Goal: Task Accomplishment & Management: Complete application form

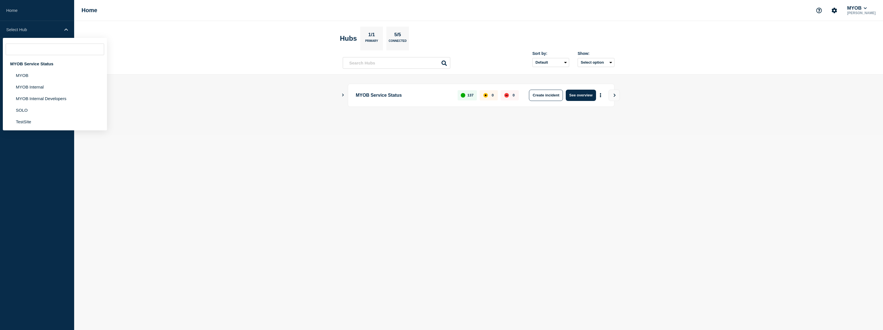
click at [47, 85] on li "MYOB Internal" at bounding box center [55, 87] width 104 height 12
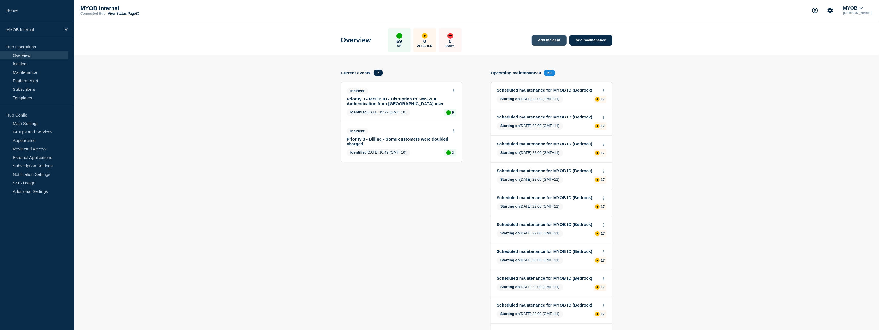
click at [554, 41] on link "Add incident" at bounding box center [549, 40] width 35 height 10
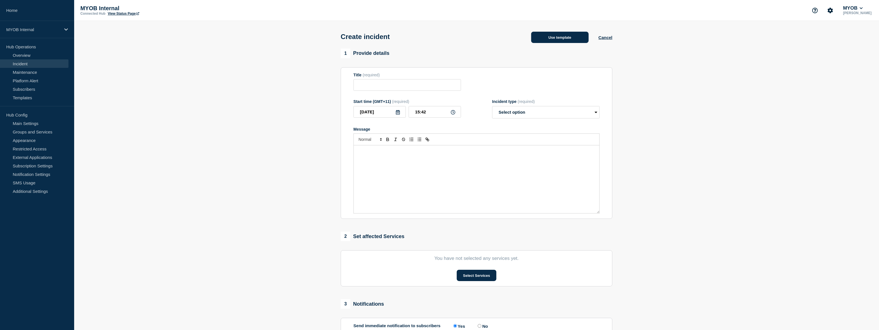
click at [580, 36] on button "Use template" at bounding box center [559, 37] width 57 height 11
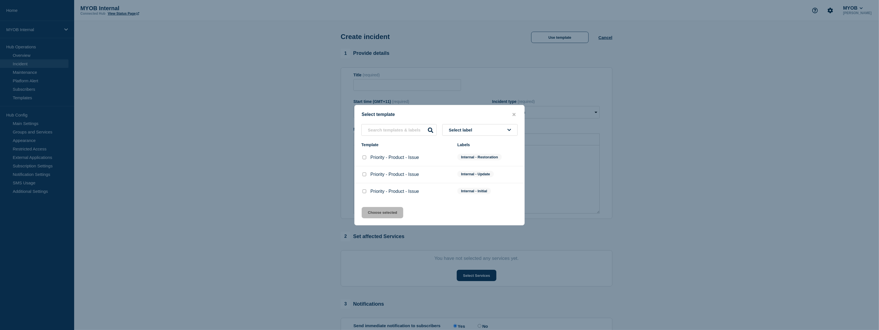
click at [365, 192] on input "Priority - Product - Issue checkbox" at bounding box center [364, 192] width 4 height 4
checkbox input "true"
click at [379, 210] on button "Choose selected" at bounding box center [383, 212] width 42 height 11
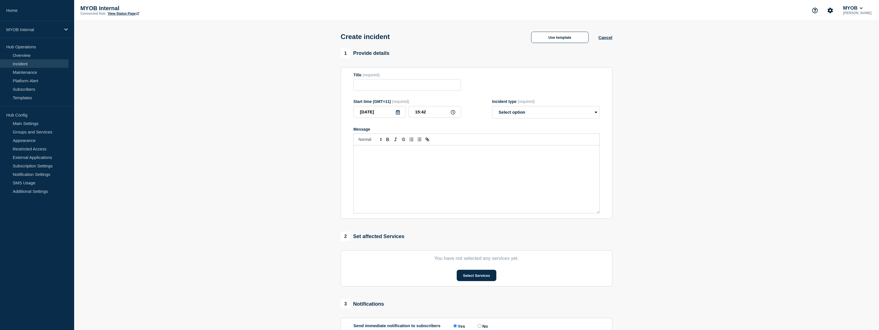
type input "Priority - Product - Issue"
select select "investigating"
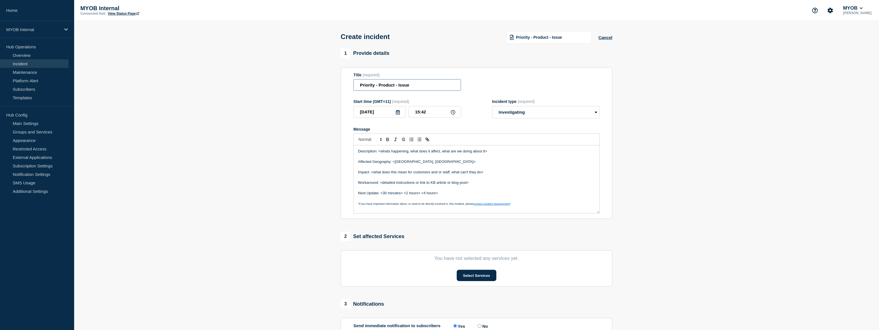
click at [375, 86] on input "Priority - Product - Issue" at bounding box center [407, 85] width 108 height 12
click at [392, 87] on input "Priority 1 - Product - Issue" at bounding box center [407, 85] width 108 height 12
click at [391, 88] on input "Priority 1 - Product - Issue" at bounding box center [407, 85] width 108 height 12
click at [389, 88] on input "Priority 1 - Product - Issue" at bounding box center [407, 85] width 108 height 12
click at [389, 89] on input "Priority 1 - Product - Issue" at bounding box center [407, 85] width 108 height 12
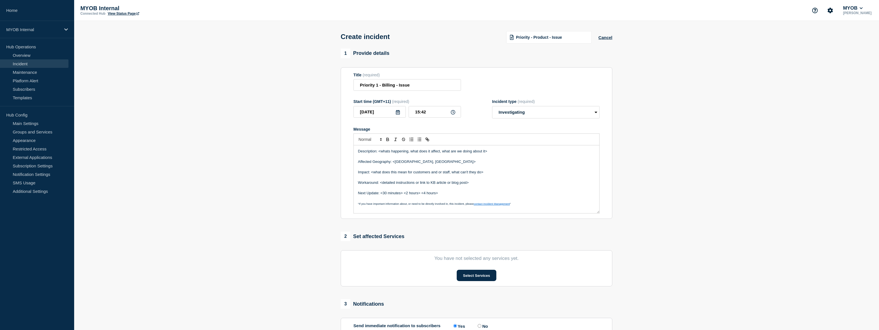
drag, startPoint x: 300, startPoint y: 121, endPoint x: 347, endPoint y: 110, distance: 48.9
click at [300, 121] on section "1 Provide details Title (required) Priority 1 - Billing - Issue Start time (GMT…" at bounding box center [476, 211] width 805 height 324
click at [405, 87] on input "Priority 1 - Billing - Issue" at bounding box center [407, 85] width 108 height 12
paste input "ntermittent Sync Failures Between [PERSON_NAME] and Navision"
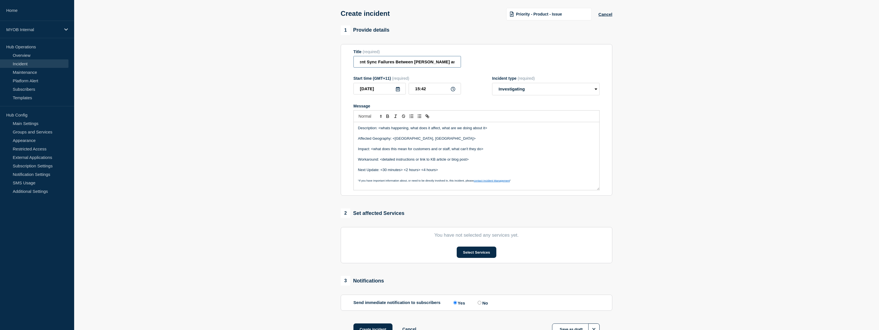
scroll to position [25, 0]
type input "Priority 1 - Billing - Intermittent Sync Failures Between [PERSON_NAME] and Nav…"
click at [419, 212] on div "2 Set affected Services" at bounding box center [477, 211] width 272 height 10
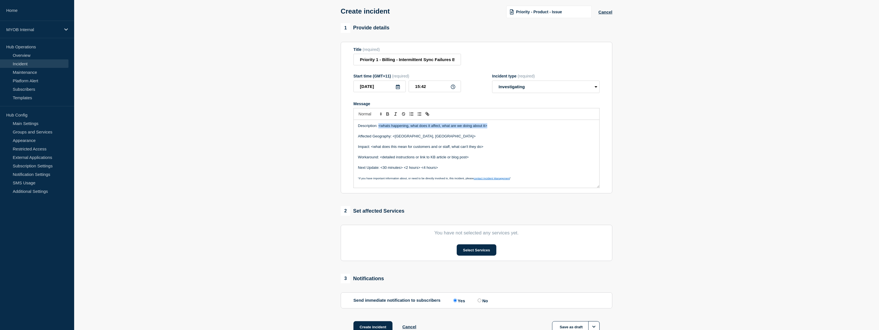
drag, startPoint x: 478, startPoint y: 130, endPoint x: 379, endPoint y: 127, distance: 98.8
click at [379, 127] on p "Description: <whats happening, what does it affect, what are we doing about it>" at bounding box center [476, 125] width 237 height 5
paste div "Message"
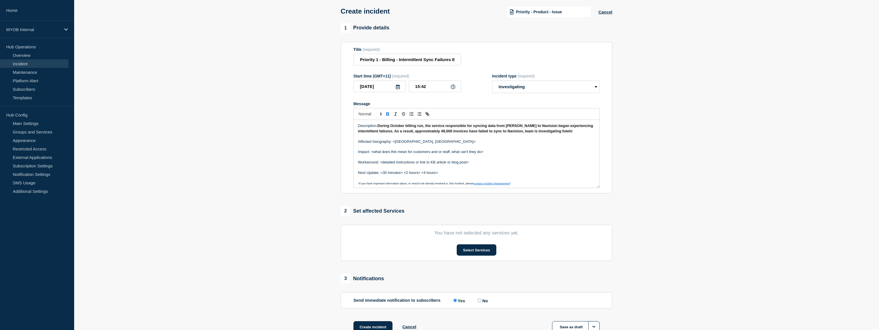
click at [436, 144] on p "Affected Geography: <[GEOGRAPHIC_DATA], [GEOGRAPHIC_DATA]>" at bounding box center [476, 141] width 237 height 5
click at [396, 144] on p "Affected Geography: <[GEOGRAPHIC_DATA], [GEOGRAPHIC_DATA]" at bounding box center [476, 141] width 237 height 5
click at [409, 144] on p "Affected Geography: [GEOGRAPHIC_DATA], [GEOGRAPHIC_DATA]" at bounding box center [476, 141] width 237 height 5
drag, startPoint x: 478, startPoint y: 153, endPoint x: 371, endPoint y: 152, distance: 106.7
click at [371, 152] on p "Impact: <what does this mean for customers and or staff, what can't they do>" at bounding box center [476, 151] width 237 height 5
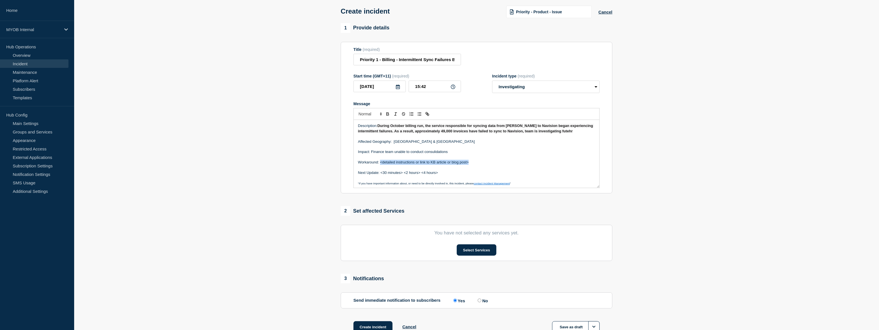
drag, startPoint x: 470, startPoint y: 166, endPoint x: 377, endPoint y: 168, distance: 93.1
click at [379, 165] on p "Workaround: <detailed instructions or link to KB article or blog post>" at bounding box center [476, 162] width 237 height 5
drag, startPoint x: 423, startPoint y: 174, endPoint x: 380, endPoint y: 174, distance: 43.3
click at [380, 174] on p "Next Update: <30 minutes> <2 hours> <4 hours>" at bounding box center [476, 172] width 237 height 5
click at [394, 175] on p "Next Update: 4 hours>" at bounding box center [476, 172] width 237 height 5
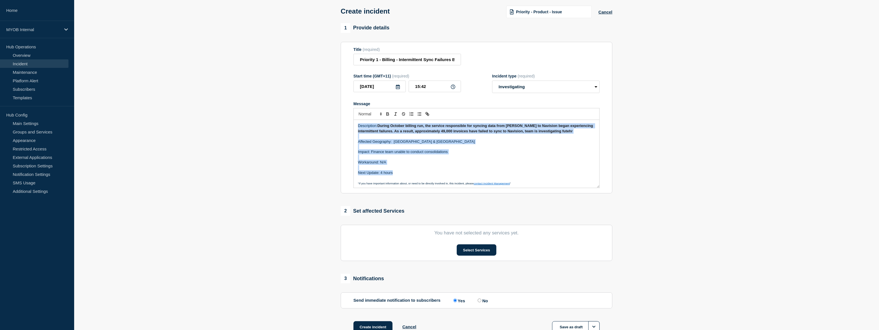
drag, startPoint x: 394, startPoint y: 176, endPoint x: 354, endPoint y: 123, distance: 66.7
click at [354, 123] on div "Description: During October billing run, the service responsible for syncing da…" at bounding box center [477, 154] width 246 height 68
copy div "Description: During October billing run, the service responsible for syncing da…"
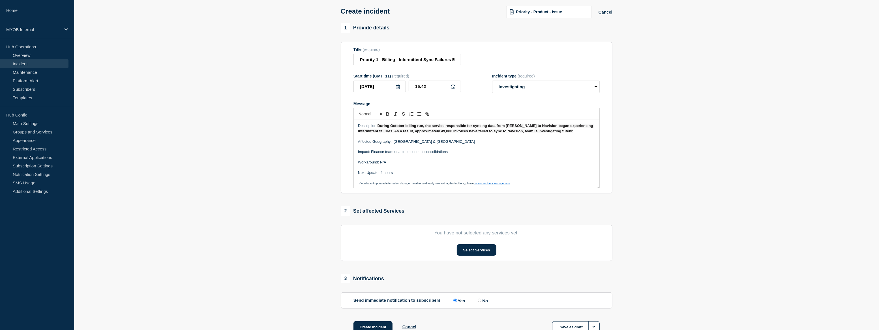
drag, startPoint x: 765, startPoint y: 208, endPoint x: 761, endPoint y: 207, distance: 3.8
click at [764, 208] on section "1 Provide details Title (required) Priority 1 - Billing - Intermittent Sync Fai…" at bounding box center [476, 185] width 805 height 324
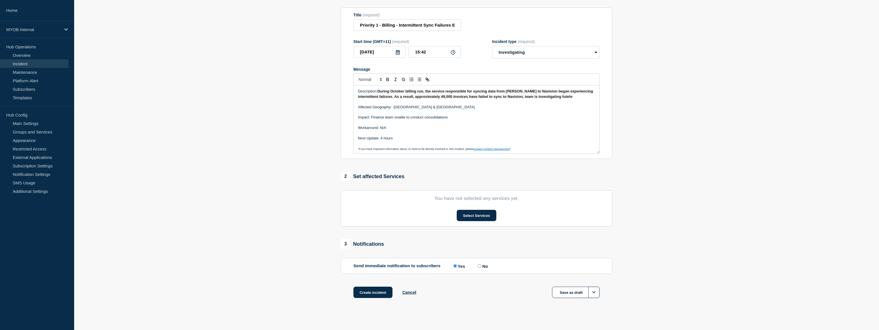
scroll to position [66, 0]
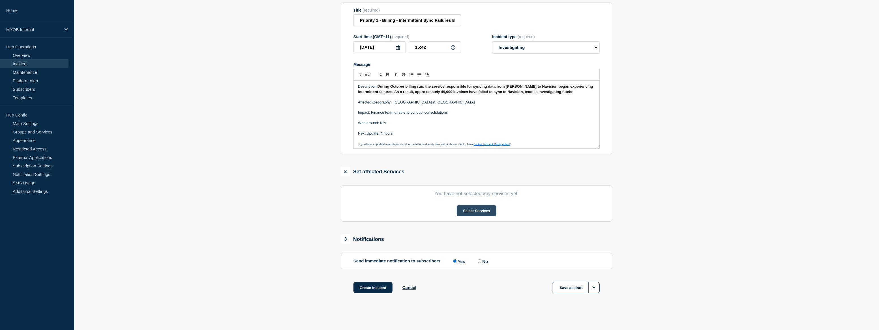
click at [475, 214] on button "Select Services" at bounding box center [476, 210] width 39 height 11
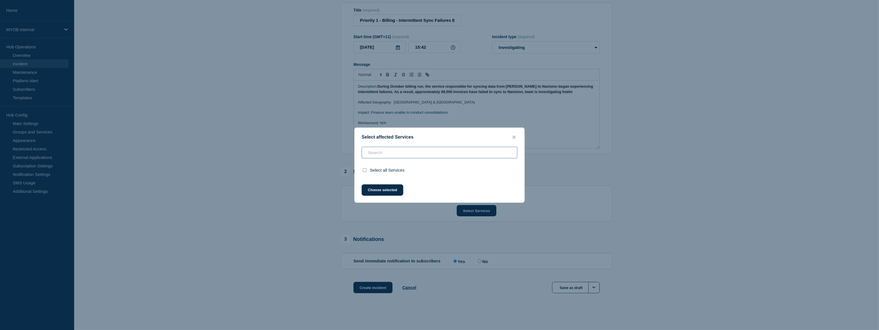
click at [399, 158] on input "text" at bounding box center [440, 153] width 156 height 12
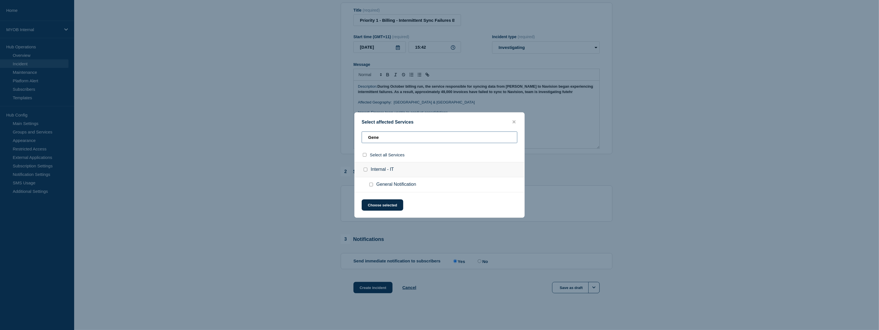
type input "Gene"
click at [381, 185] on span "General Notification" at bounding box center [396, 185] width 40 height 6
click at [374, 186] on div at bounding box center [372, 185] width 8 height 6
click at [370, 185] on input "General Notification checkbox" at bounding box center [371, 185] width 4 height 4
checkbox input "true"
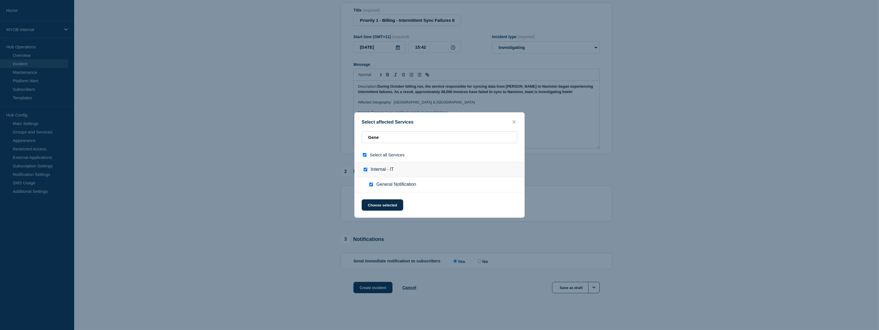
checkbox input "true"
click at [375, 200] on div "Select affected Services Gene Select all Services Internal - IT General Notific…" at bounding box center [439, 165] width 170 height 106
click at [380, 207] on button "Choose selected" at bounding box center [383, 204] width 42 height 11
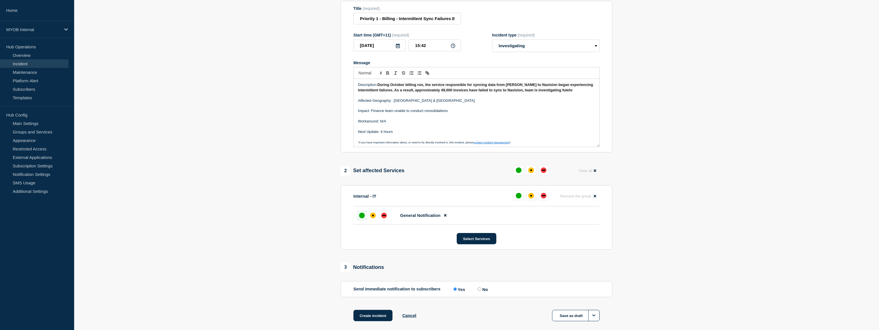
click at [360, 215] on div "up" at bounding box center [362, 216] width 6 height 6
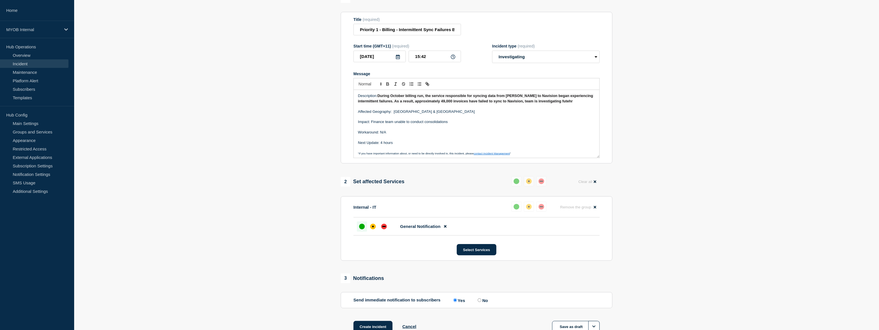
scroll to position [19, 0]
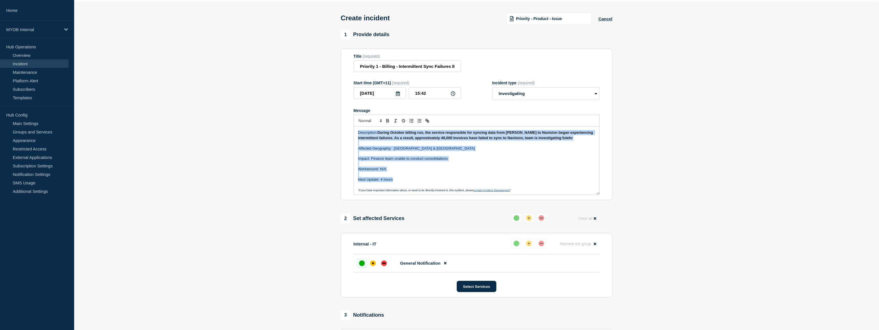
drag, startPoint x: 402, startPoint y: 181, endPoint x: 349, endPoint y: 127, distance: 75.8
click at [349, 127] on section "Title (required) Priority 1 - Billing - Intermittent Sync Failures Between [PER…" at bounding box center [477, 125] width 272 height 152
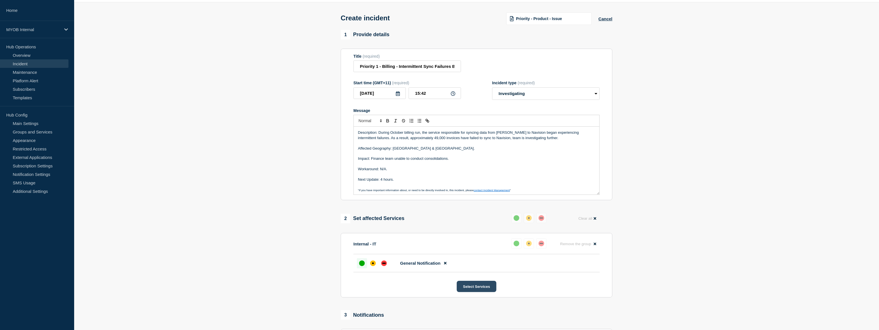
click at [481, 287] on button "Select Services" at bounding box center [476, 286] width 39 height 11
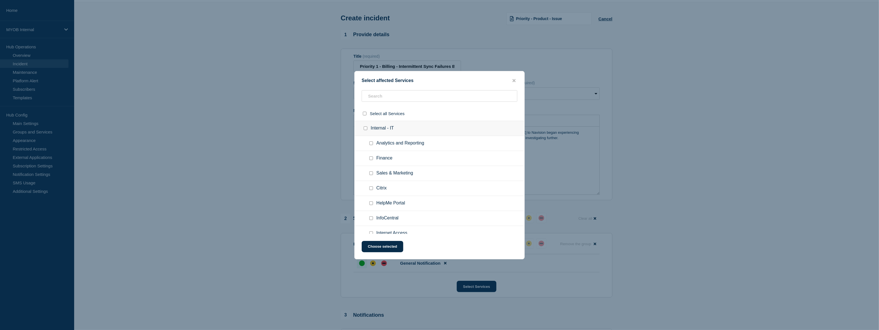
click at [364, 115] on div at bounding box center [366, 113] width 8 height 5
click at [363, 115] on input "select all checkbox" at bounding box center [365, 114] width 4 height 4
checkbox input "true"
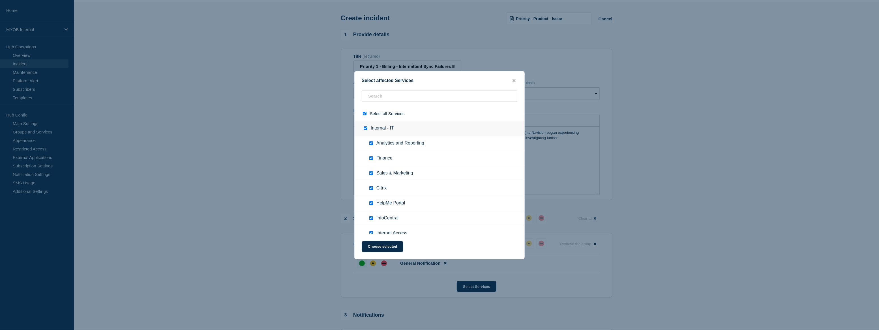
checkbox input "true"
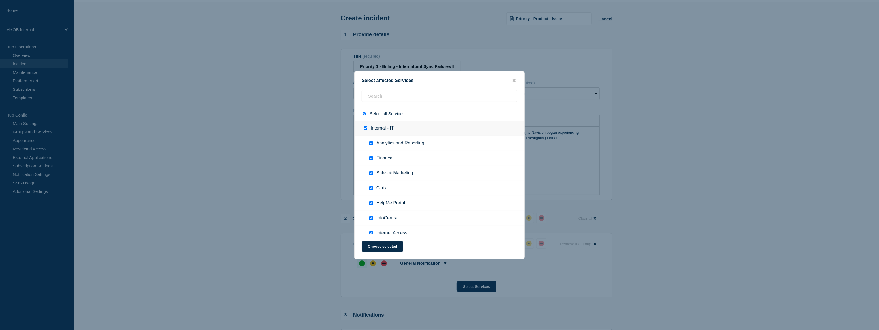
checkbox input "true"
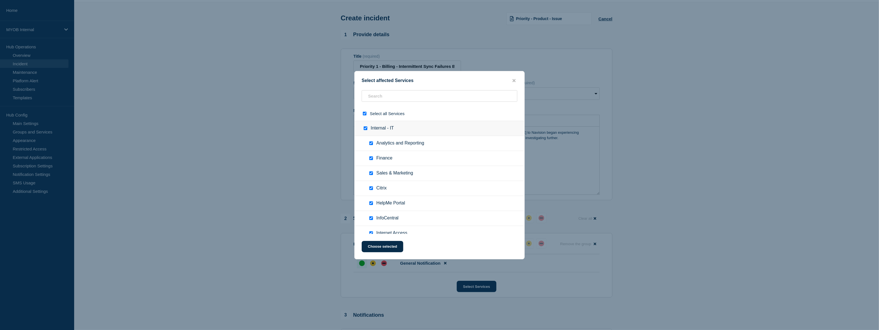
checkbox input "true"
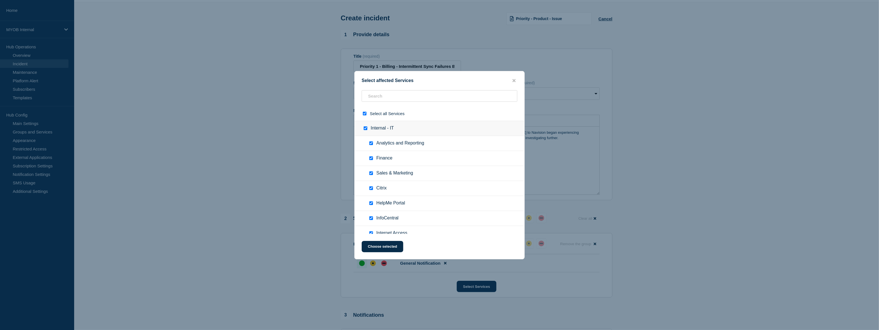
checkbox input "true"
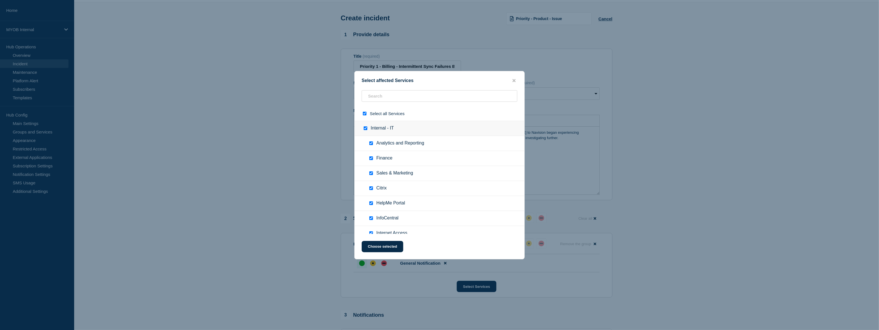
checkbox input "true"
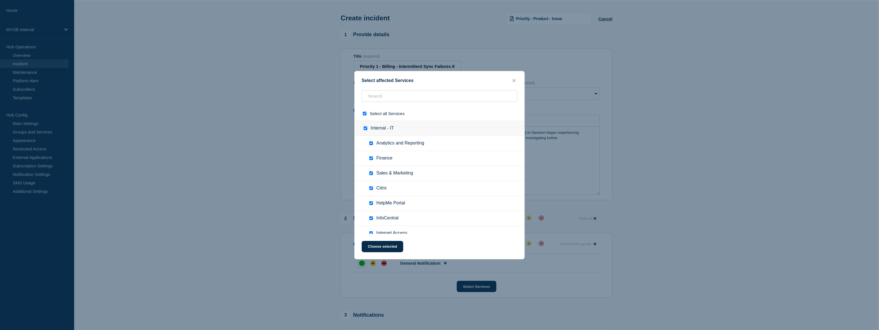
checkbox input "true"
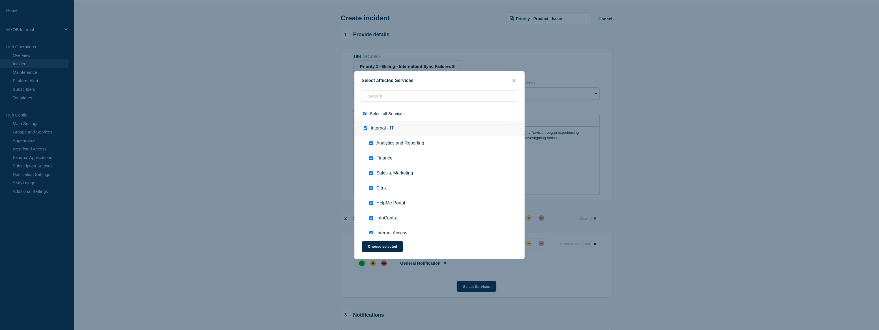
checkbox input "true"
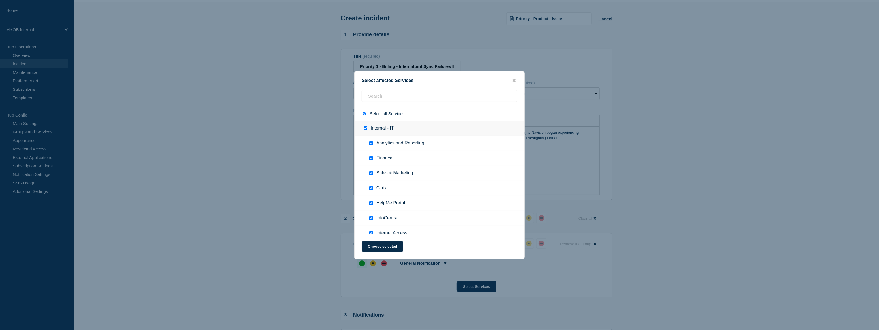
checkbox input "true"
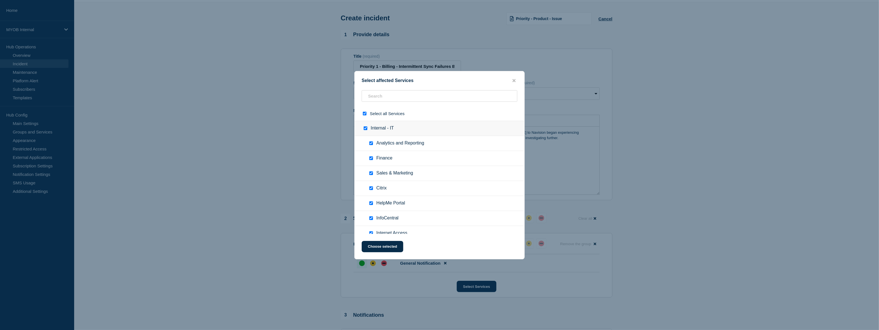
checkbox input "true"
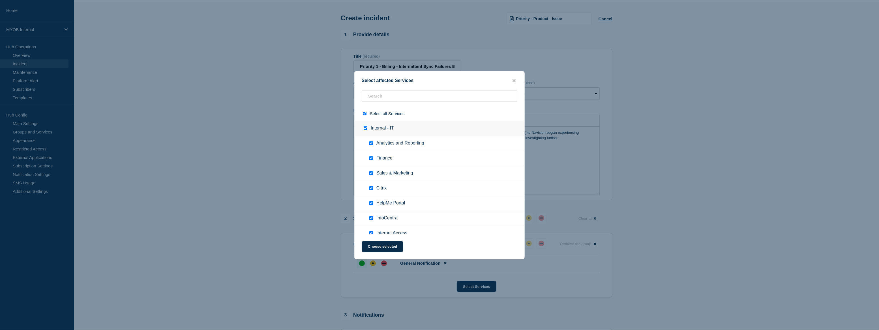
checkbox input "true"
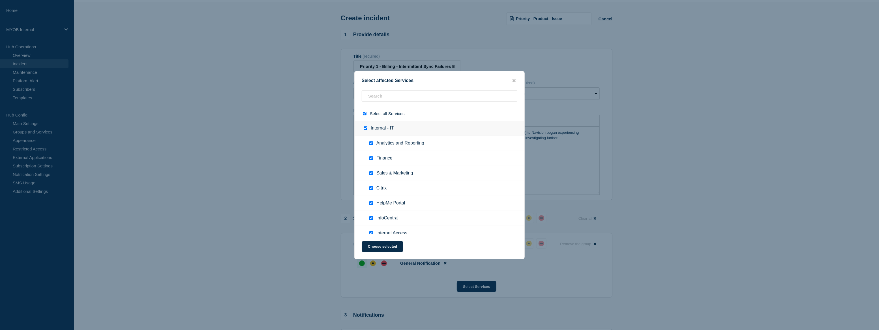
checkbox input "true"
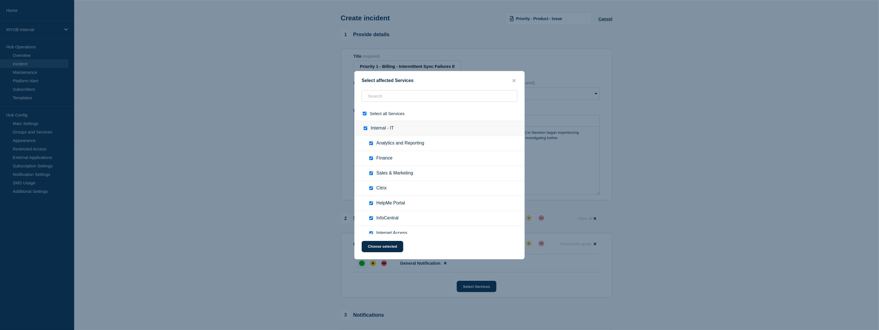
checkbox input "true"
click at [480, 87] on div "Select affected Services Select all Services Internal - IT Analytics and Report…" at bounding box center [439, 165] width 170 height 188
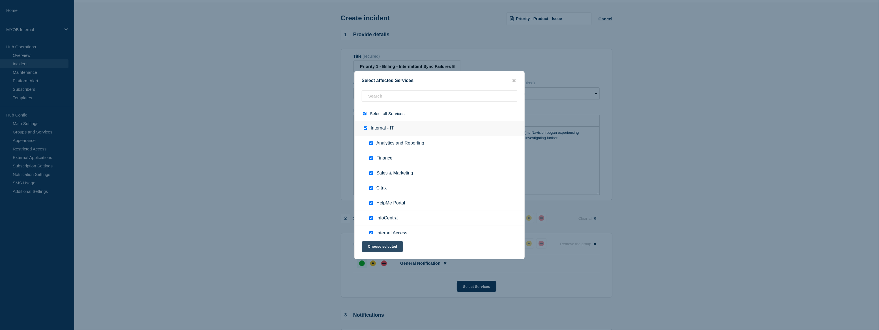
click at [391, 247] on button "Choose selected" at bounding box center [383, 246] width 42 height 11
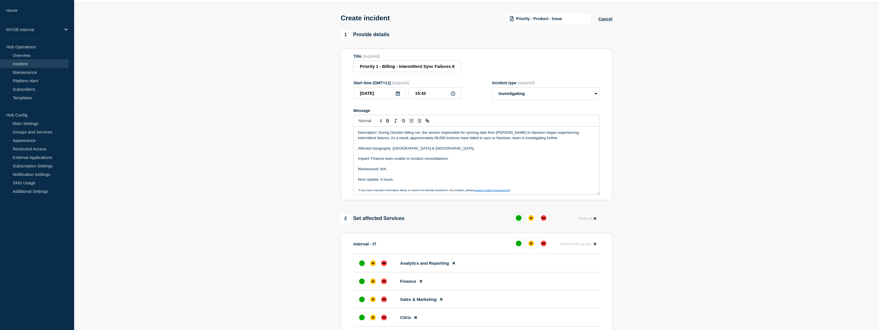
click at [518, 223] on button at bounding box center [519, 218] width 10 height 10
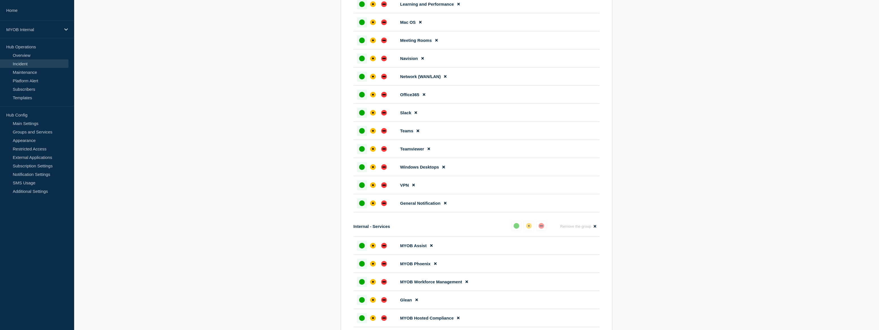
scroll to position [387, 0]
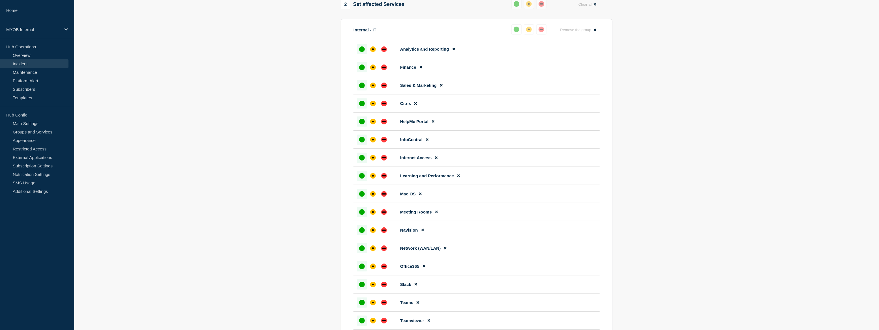
scroll to position [79, 0]
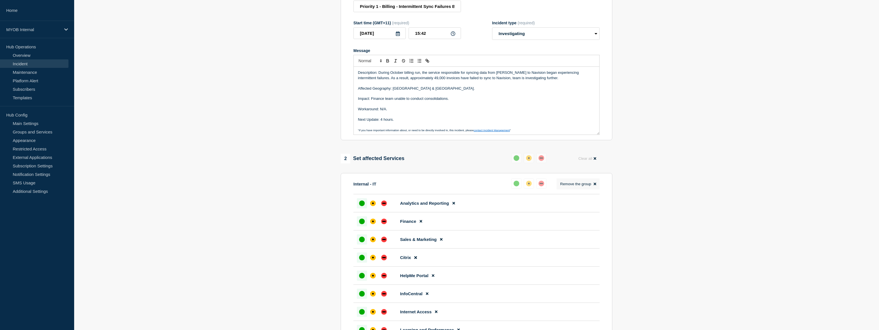
click at [594, 185] on icon at bounding box center [595, 184] width 3 height 4
click at [593, 185] on button "Remove the group Remove" at bounding box center [578, 184] width 43 height 11
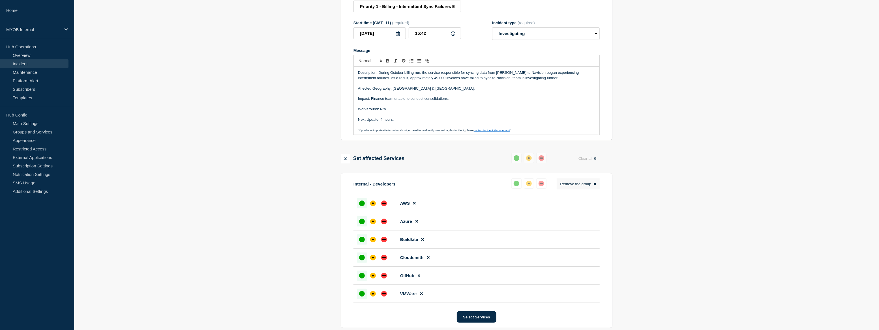
click at [593, 185] on button "Remove the group Remove" at bounding box center [578, 184] width 43 height 11
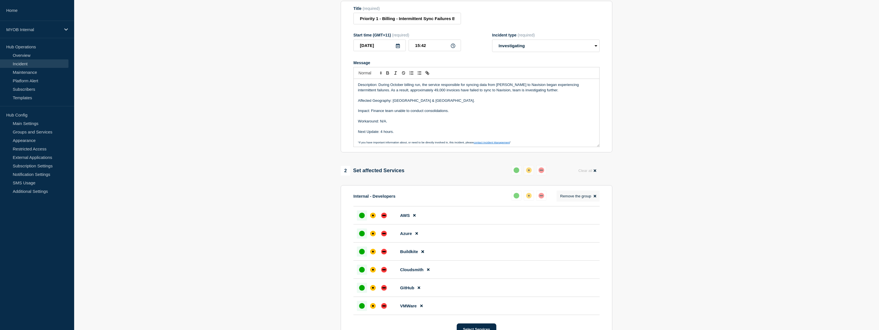
click at [593, 185] on div "2 Set affected Services Reset Clear all Internal - Developers Reset Remove the …" at bounding box center [477, 252] width 272 height 175
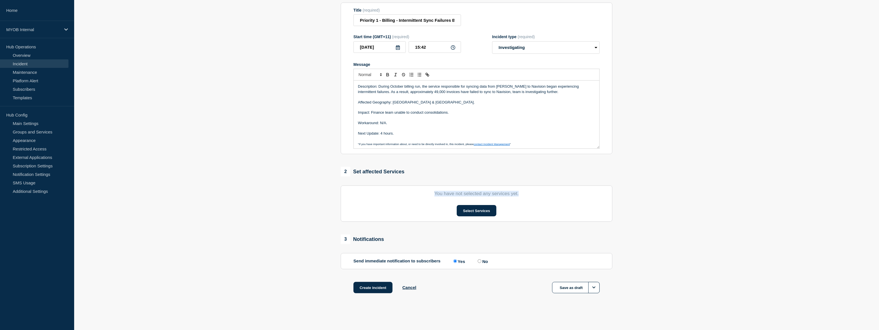
click at [593, 185] on div "2 Set affected Services You have not selected any services yet. Select Services" at bounding box center [477, 194] width 272 height 55
click at [483, 211] on button "Select Services" at bounding box center [476, 210] width 39 height 11
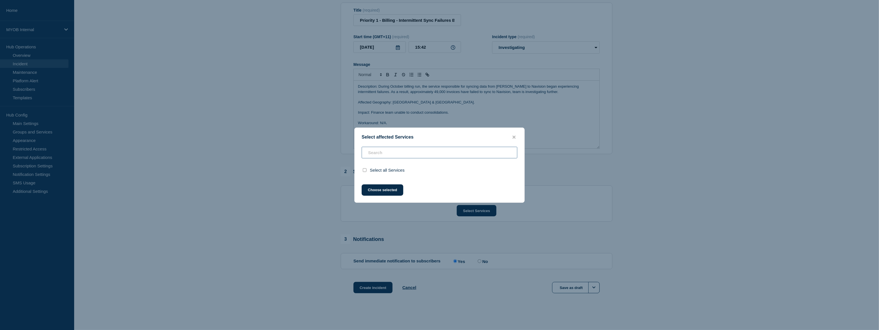
click at [420, 156] on input "text" at bounding box center [440, 153] width 156 height 12
type input "a"
checkbox input "false"
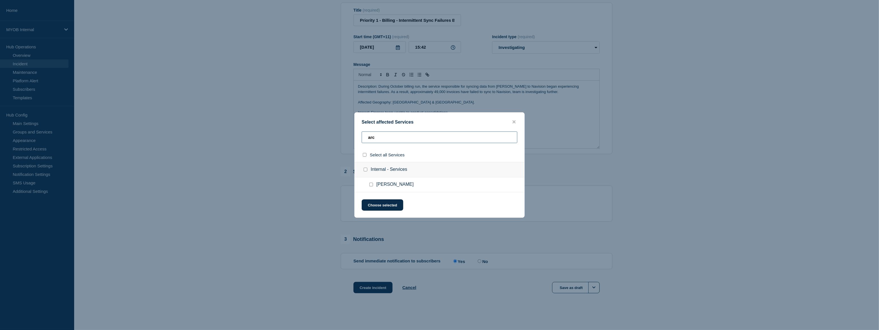
type input "arc"
click at [371, 184] on input "Archie checkbox" at bounding box center [371, 185] width 4 height 4
checkbox input "true"
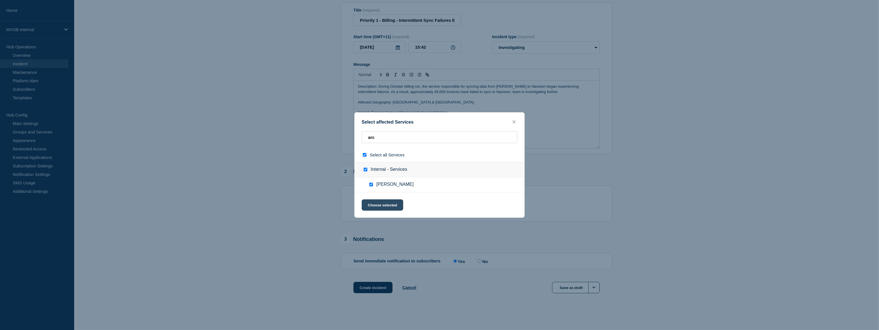
click at [387, 206] on button "Choose selected" at bounding box center [383, 204] width 42 height 11
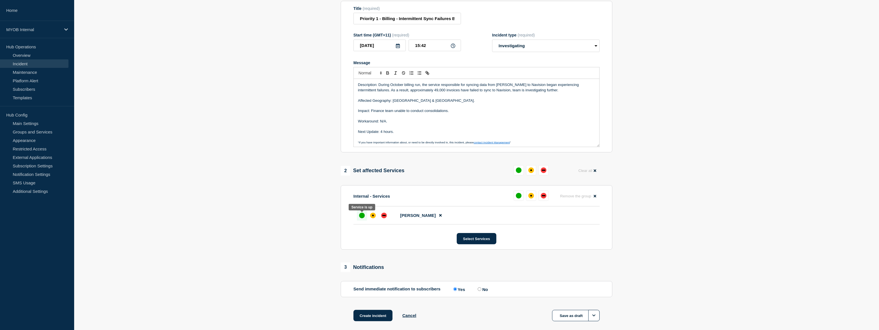
click at [362, 217] on div "up" at bounding box center [362, 216] width 6 height 6
click at [679, 185] on section "1 Provide details Title (required) Priority 1 - Billing - Intermittent Sync Fai…" at bounding box center [476, 159] width 805 height 354
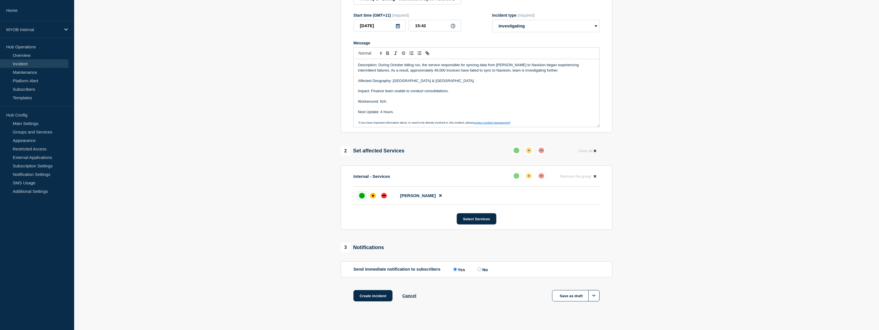
scroll to position [44, 0]
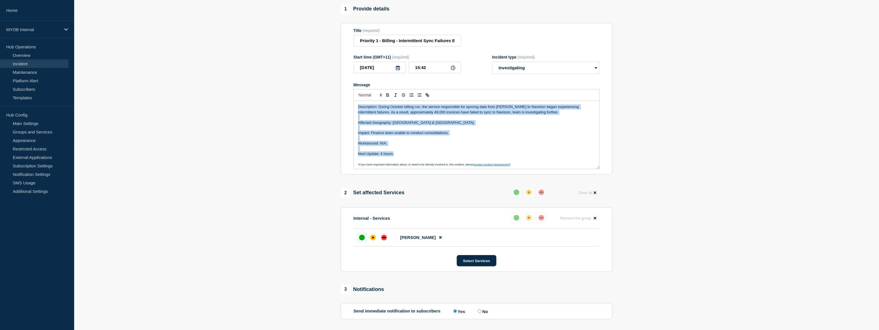
drag, startPoint x: 395, startPoint y: 156, endPoint x: 350, endPoint y: 106, distance: 67.6
click at [350, 106] on section "Title (required) Priority 1 - Billing - Intermittent Sync Failures Between [PER…" at bounding box center [477, 99] width 272 height 152
copy div "Description: During October billing run, the service responsible for syncing da…"
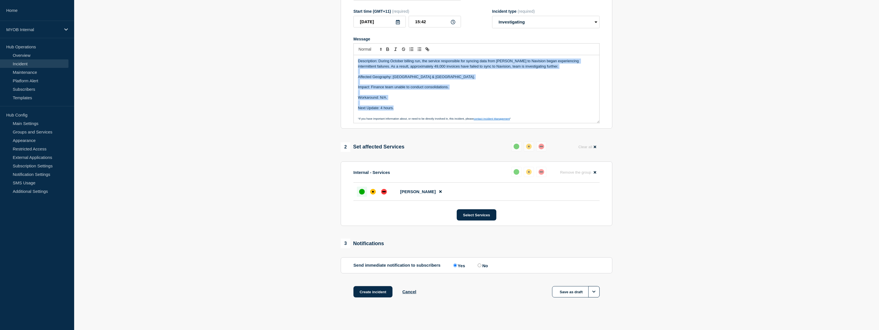
scroll to position [96, 0]
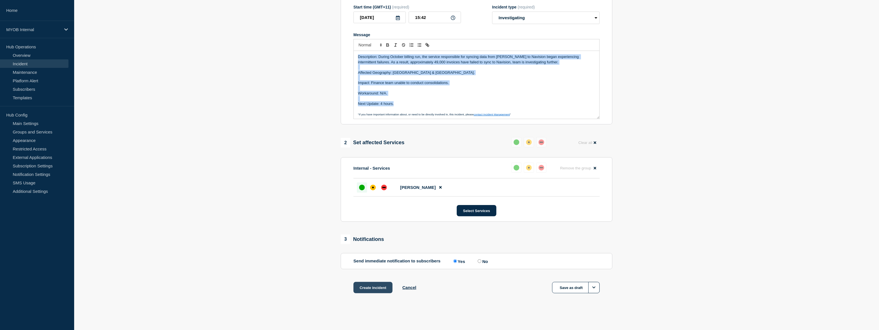
click at [379, 290] on button "Create incident" at bounding box center [372, 287] width 39 height 11
